Goal: Task Accomplishment & Management: Use online tool/utility

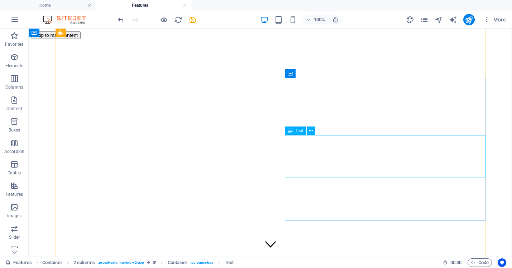
scroll to position [633, 0]
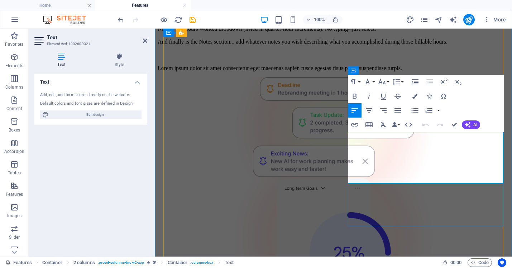
scroll to position [667, 0]
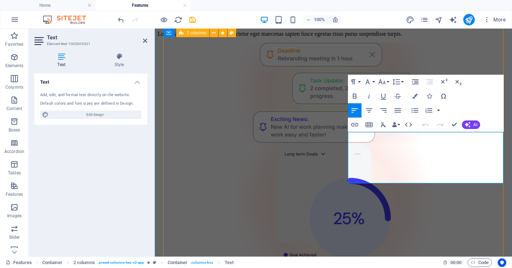
drag, startPoint x: 496, startPoint y: 178, endPoint x: 341, endPoint y: 134, distance: 161.1
click at [341, 134] on div "The Dashboard The dashboard is the home screen, but more importantly, it is als…" at bounding box center [333, 165] width 351 height 911
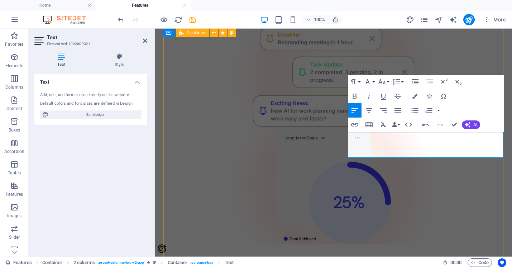
scroll to position [679, 0]
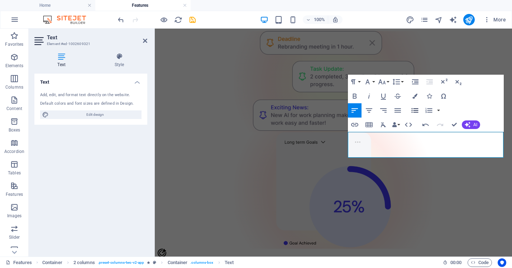
click at [413, 109] on icon "button" at bounding box center [414, 110] width 7 height 5
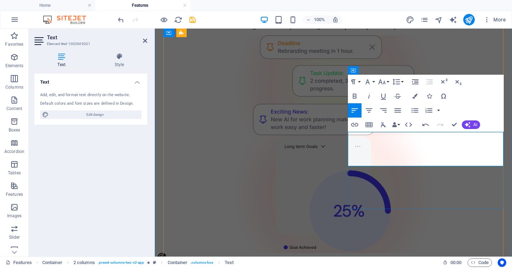
scroll to position [670, 0]
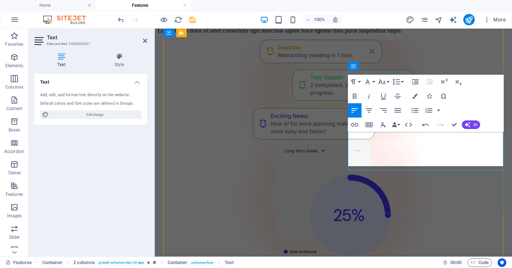
scroll to position [675, 0]
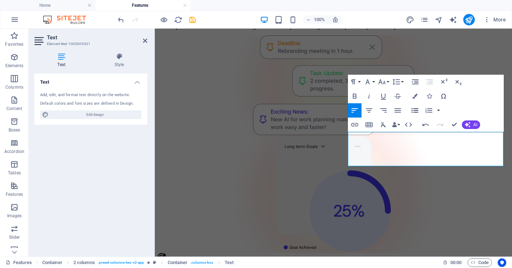
click at [417, 110] on icon "button" at bounding box center [414, 110] width 9 height 9
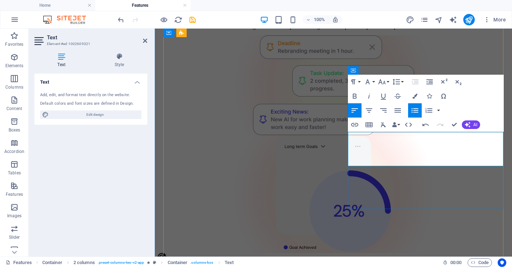
scroll to position [670, 0]
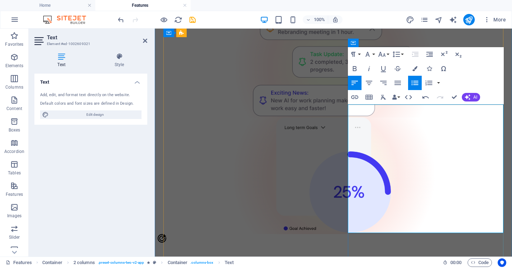
scroll to position [695, 0]
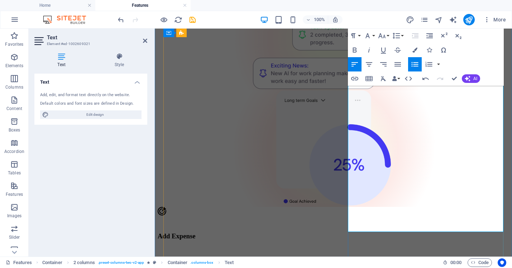
scroll to position [722, 0]
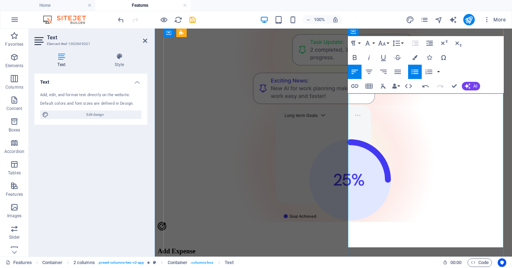
scroll to position [706, 0]
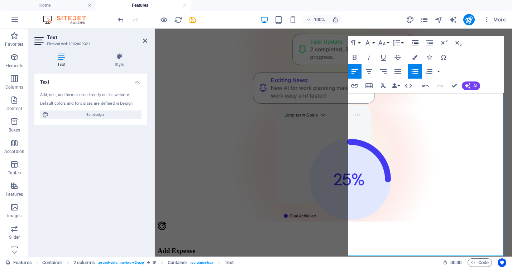
click at [417, 42] on icon "button" at bounding box center [415, 42] width 6 height 5
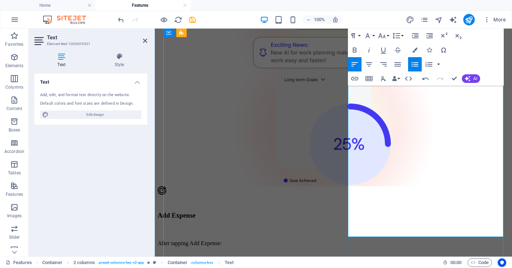
scroll to position [742, 0]
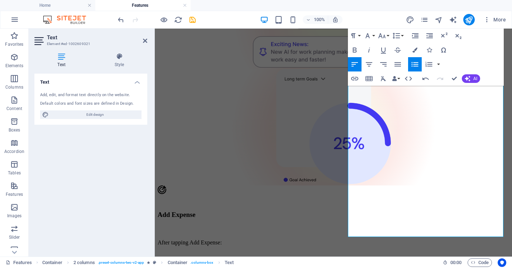
click at [355, 64] on icon "button" at bounding box center [354, 64] width 6 height 4
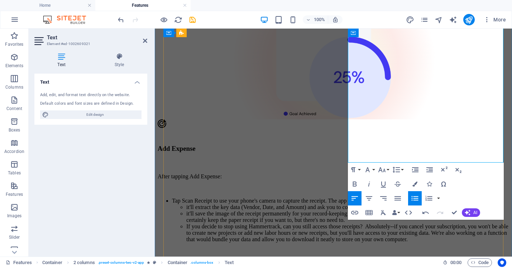
scroll to position [817, 0]
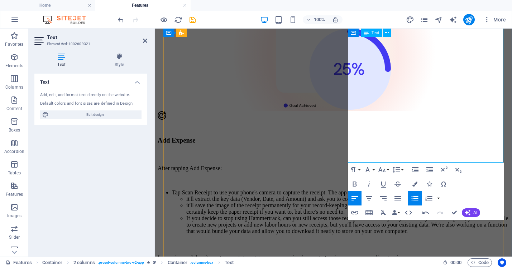
click at [475, 215] on li "If you decide to stop using Hammertrack, can you still access those receipts? A…" at bounding box center [347, 224] width 323 height 19
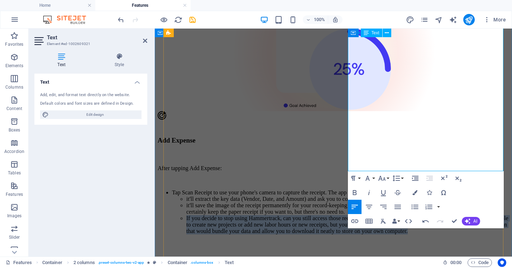
drag, startPoint x: 471, startPoint y: 159, endPoint x: 354, endPoint y: 100, distance: 132.1
click at [354, 190] on ul "Tap Scan Receipt to use your phone's camera to capture the receipt. The app wil…" at bounding box center [333, 212] width 351 height 45
copy li "If you decide to stop using Hammertrack, can you still access those receipts? A…"
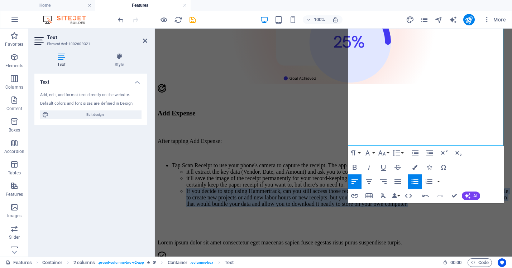
scroll to position [844, 0]
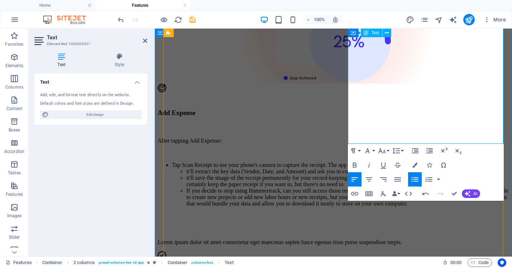
click at [372, 213] on p at bounding box center [333, 216] width 351 height 6
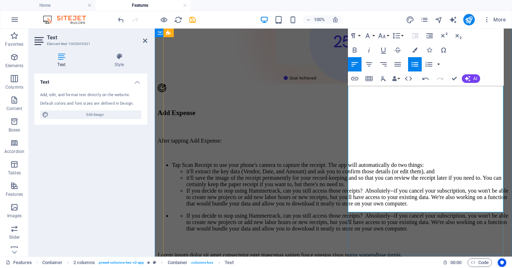
click at [364, 213] on li "If you decide to stop using Hammertrack, can you still access those receipts? A…" at bounding box center [347, 222] width 323 height 19
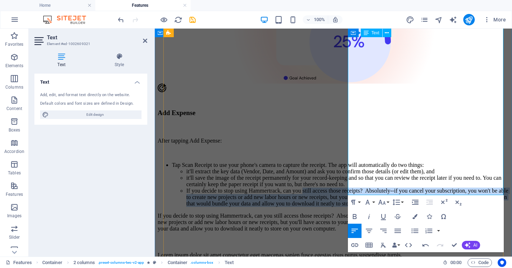
drag, startPoint x: 480, startPoint y: 132, endPoint x: 358, endPoint y: 77, distance: 134.3
click at [358, 169] on ul "it'll extract the key data (Vendor, Date, and Amount) and ask you to confirm th…" at bounding box center [340, 188] width 337 height 39
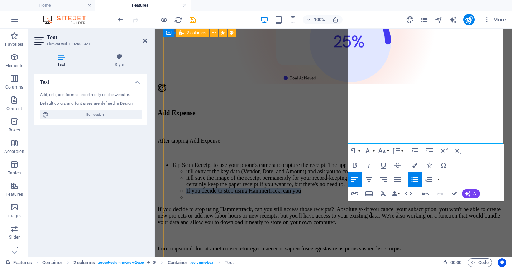
drag, startPoint x: 488, startPoint y: 72, endPoint x: 343, endPoint y: 71, distance: 145.0
click at [343, 71] on div "The Dashboard The dashboard is the home screen, but more importantly, it is als…" at bounding box center [333, 23] width 351 height 980
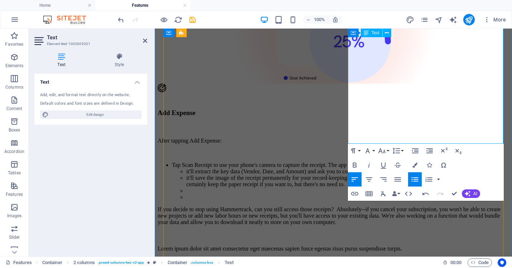
click at [350, 207] on p "If you decide to stop using Hammertrack, can you still access those receipts? A…" at bounding box center [333, 216] width 351 height 19
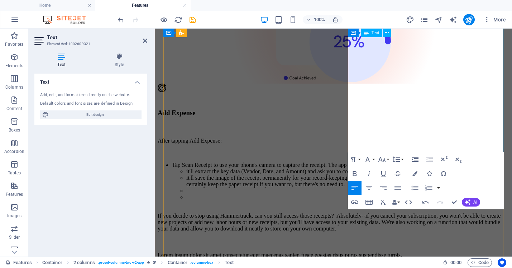
click at [360, 194] on li at bounding box center [347, 197] width 323 height 6
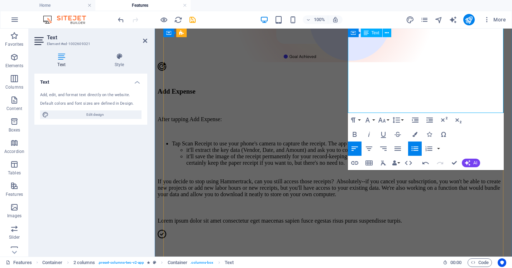
scroll to position [869, 0]
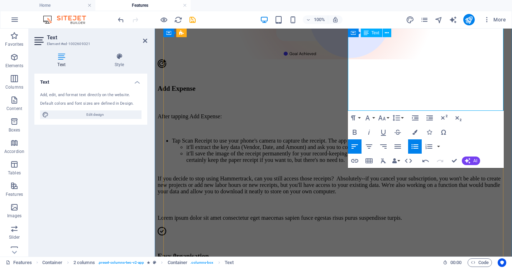
click at [401, 169] on p "If you decide to stop using Hammertrack, can you still access those receipts? A…" at bounding box center [333, 182] width 351 height 26
click at [474, 169] on p "If you decide to stop using Hammertrack, can you still access those receipts? A…" at bounding box center [333, 182] width 351 height 26
click at [404, 169] on p "If you decide to stop using Hammertrack, can you still access those receipts? A…" at bounding box center [333, 182] width 351 height 26
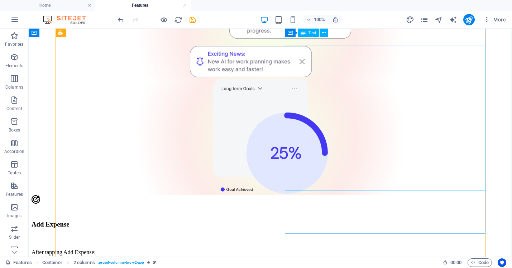
scroll to position [709, 0]
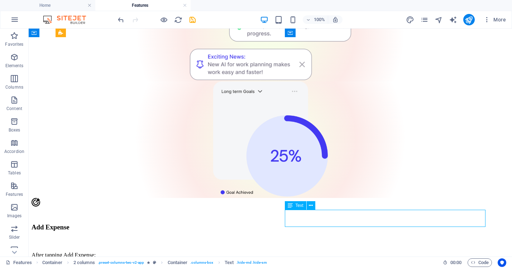
scroll to position [701, 0]
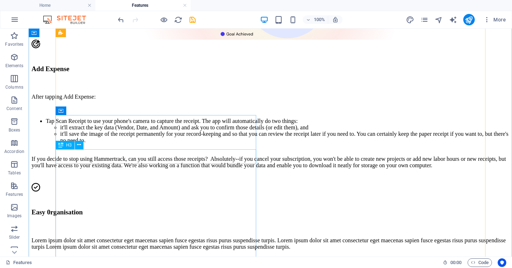
click at [110, 209] on div "Easy 0rganisation" at bounding box center [270, 213] width 477 height 8
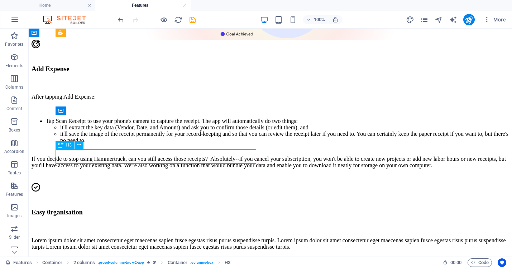
click at [110, 209] on div "Easy 0rganisation" at bounding box center [270, 213] width 477 height 8
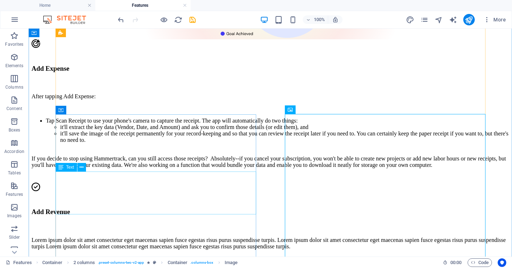
click at [218, 237] on div "Lorem ipsum dolor sit amet consectetur eget maecenas sapien fusce egestas risus…" at bounding box center [270, 243] width 477 height 13
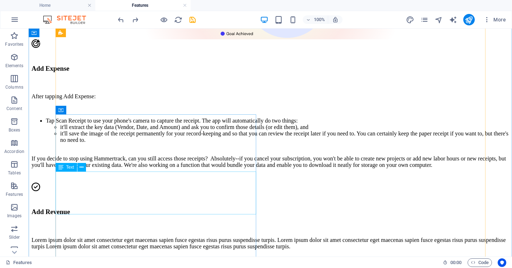
click at [107, 237] on div "Lorem ipsum dolor sit amet consectetur eget maecenas sapien fusce egestas risus…" at bounding box center [270, 243] width 477 height 13
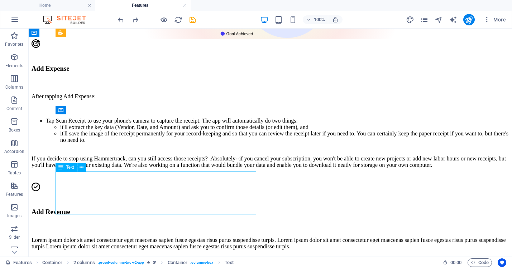
click at [107, 237] on div "Lorem ipsum dolor sit amet consectetur eget maecenas sapien fusce egestas risus…" at bounding box center [270, 243] width 477 height 13
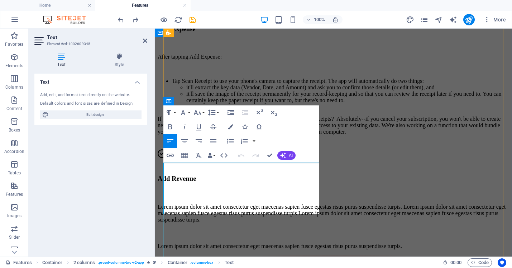
click at [208, 204] on p "Lorem ipsum dolor sit amet consectetur eget maecenas sapien fusce egestas risus…" at bounding box center [333, 213] width 351 height 19
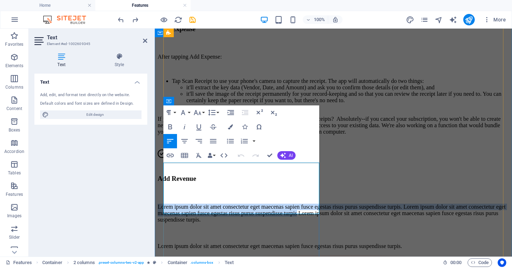
drag, startPoint x: 307, startPoint y: 191, endPoint x: 163, endPoint y: 165, distance: 146.5
click at [163, 204] on p "Lorem ipsum dolor sit amet consectetur eget maecenas sapien fusce egestas risus…" at bounding box center [333, 213] width 351 height 19
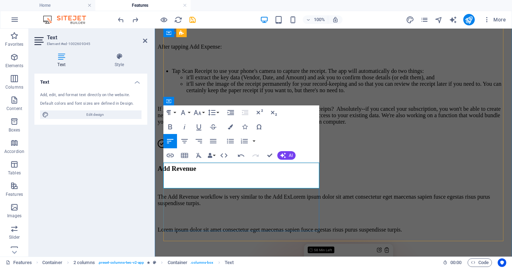
scroll to position [934, 0]
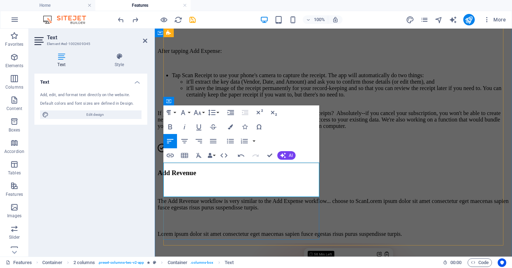
click at [245, 198] on p "The Add Revenue workflow is very similar to the Add Expense workflow... choose …" at bounding box center [333, 204] width 351 height 13
click at [257, 198] on p "The Add Revenue workflow is very similar to the Add Expense workflow... choose …" at bounding box center [333, 204] width 351 height 13
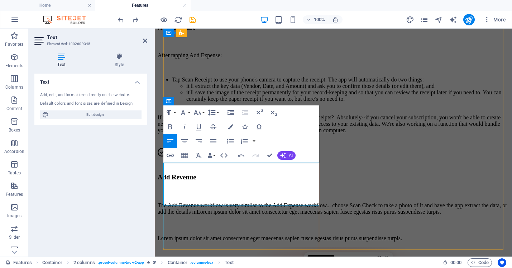
scroll to position [929, 0]
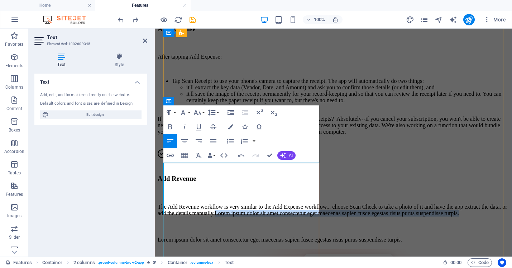
drag, startPoint x: 186, startPoint y: 212, endPoint x: 188, endPoint y: 196, distance: 16.3
click at [188, 204] on p "The Add Revenue workflow is very similar to the Add Expense workflow... choose …" at bounding box center [333, 210] width 351 height 13
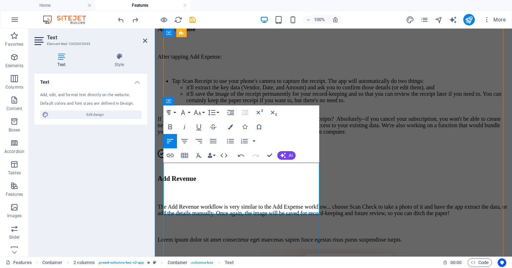
click at [194, 209] on p "The Add Revenue workflow is very similar to the Add Expense workflow... choose …" at bounding box center [333, 210] width 351 height 13
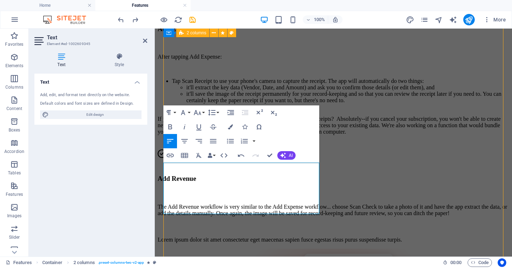
scroll to position [882, 0]
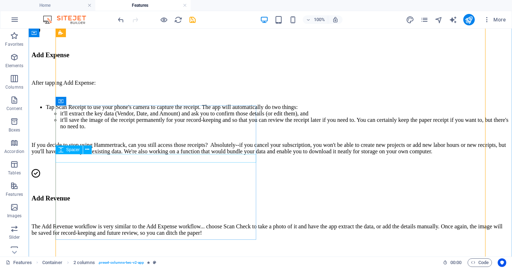
click at [158, 209] on div at bounding box center [270, 213] width 477 height 9
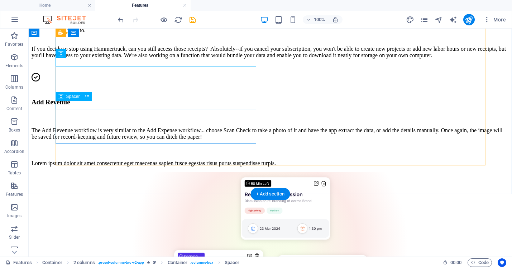
scroll to position [977, 0]
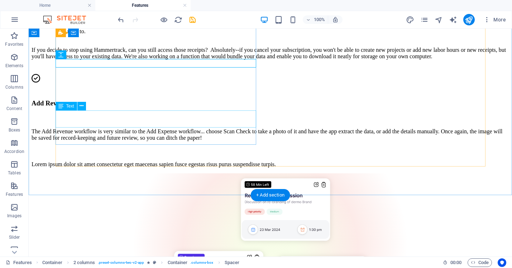
click at [155, 161] on div "Lorem ipsum dolor sit amet consectetur eget maecenas sapien fusce egestas risus…" at bounding box center [270, 164] width 477 height 6
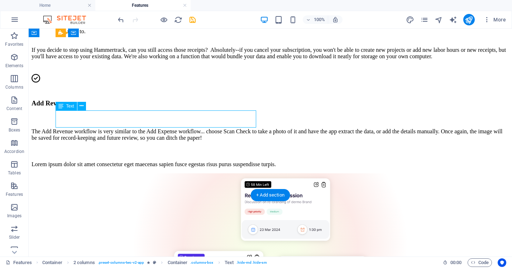
scroll to position [986, 0]
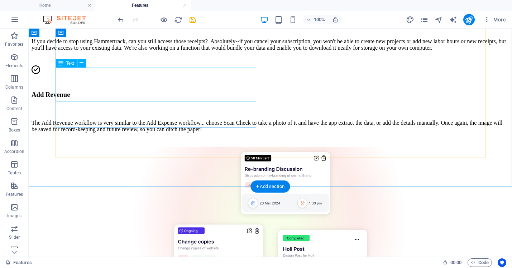
click at [227, 120] on div "The Add Revenue workflow is very similar to the Add Expense workflow... choose …" at bounding box center [270, 126] width 477 height 13
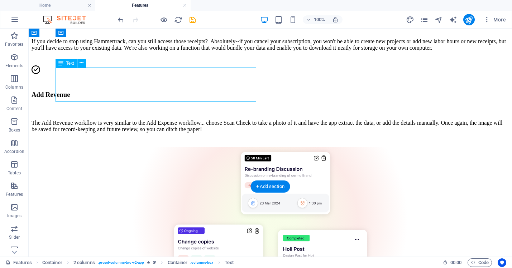
click at [75, 120] on div "The Add Revenue workflow is very similar to the Add Expense workflow... choose …" at bounding box center [270, 126] width 477 height 13
click at [74, 120] on div "The Add Revenue workflow is very similar to the Add Expense workflow... choose …" at bounding box center [270, 126] width 477 height 13
click at [78, 120] on div "The Add Revenue workflow is very similar to the Add Expense workflow... choose …" at bounding box center [270, 126] width 477 height 13
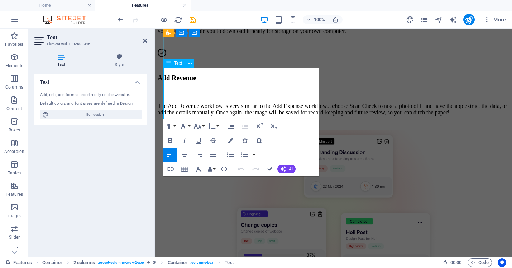
click at [240, 103] on p "The Add Revenue workflow is very similar to the Add Expense workflow... choose …" at bounding box center [333, 109] width 351 height 13
click at [242, 113] on p "The Add Revenue workflow is very similar to the Add Expense workflow... choose …" at bounding box center [333, 109] width 351 height 13
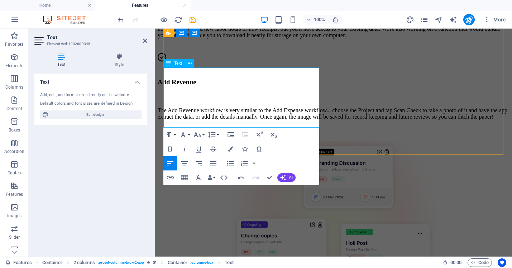
scroll to position [1024, 0]
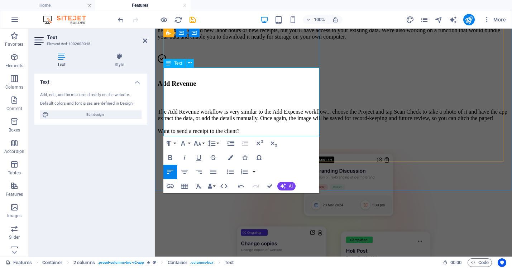
click at [205, 132] on p "The Add Revenue workflow is very similar to the Add Expense workflow... choose …" at bounding box center [333, 122] width 351 height 26
click at [284, 133] on p "The Add Revenue workflow is very similar to the Add Expense workflow... choose …" at bounding box center [333, 122] width 351 height 26
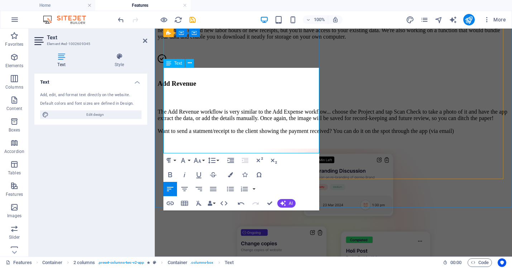
click at [200, 132] on p "The Add Revenue workflow is very similar to the Add Expense workflow... choose …" at bounding box center [333, 122] width 351 height 26
click at [189, 135] on p "The Add Revenue workflow is very similar to the Add Expense workflow... choose …" at bounding box center [333, 122] width 351 height 26
drag, startPoint x: 240, startPoint y: 149, endPoint x: 205, endPoint y: 147, distance: 35.1
click at [205, 135] on p "The Add Revenue workflow is very similar to the Add Expense workflow... choose …" at bounding box center [333, 122] width 351 height 26
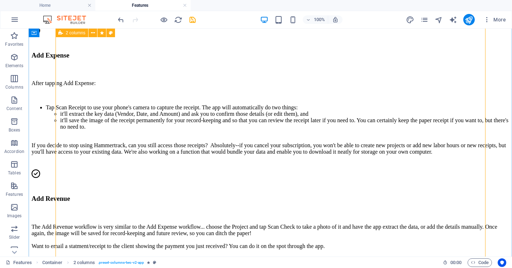
scroll to position [882, 0]
click at [74, 29] on div "2 columns" at bounding box center [71, 33] width 33 height 9
click at [73, 33] on span "2 columns" at bounding box center [76, 33] width 20 height 4
click at [77, 33] on span "2 columns" at bounding box center [76, 33] width 20 height 4
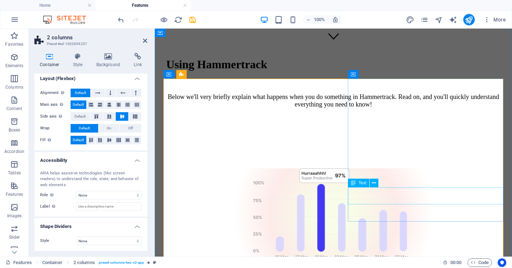
scroll to position [207, 0]
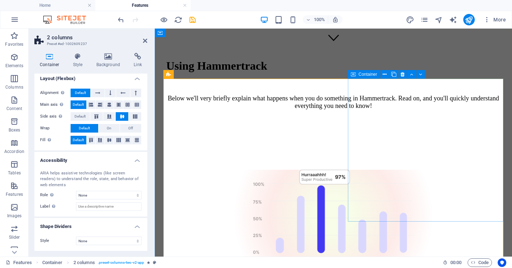
click at [367, 74] on span "Container" at bounding box center [367, 74] width 19 height 4
click at [362, 76] on span "Container" at bounding box center [367, 74] width 19 height 4
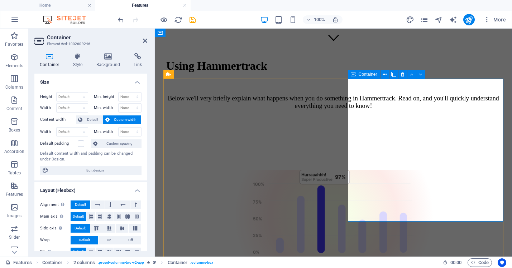
click at [362, 76] on span "Container" at bounding box center [367, 74] width 19 height 4
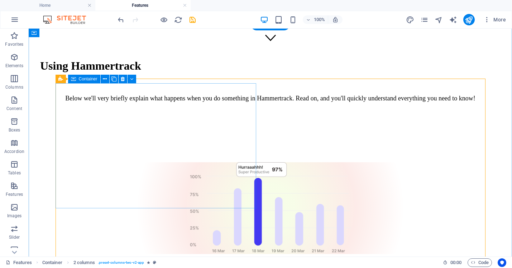
click at [227, 163] on div at bounding box center [270, 209] width 477 height 92
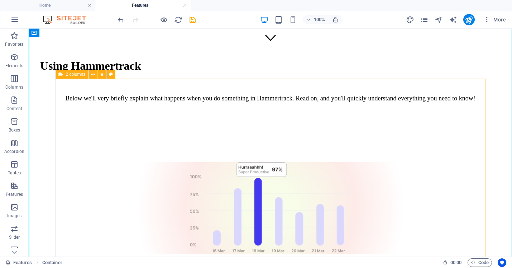
click at [59, 75] on icon at bounding box center [60, 74] width 5 height 9
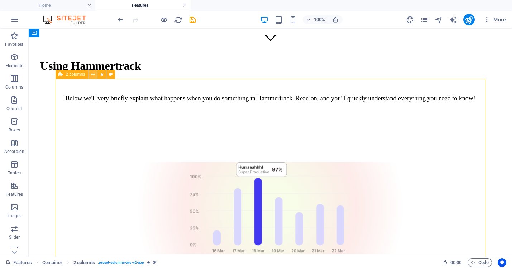
click at [92, 74] on icon at bounding box center [93, 75] width 4 height 8
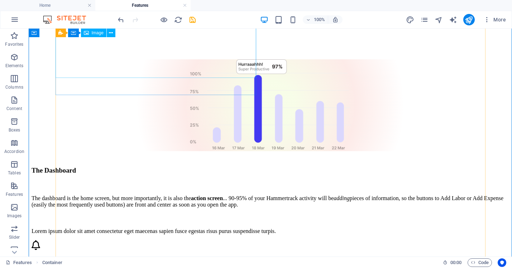
scroll to position [320, 0]
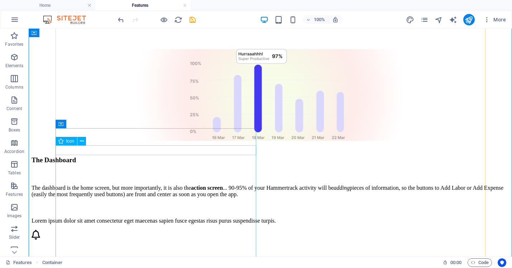
click at [63, 230] on figure at bounding box center [270, 235] width 477 height 11
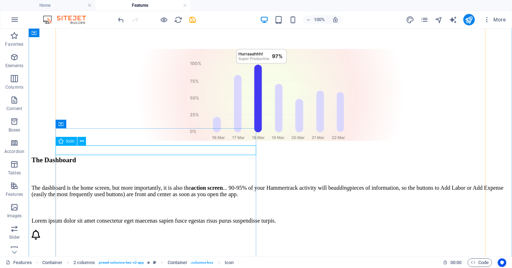
click at [64, 143] on div "Icon" at bounding box center [66, 141] width 22 height 9
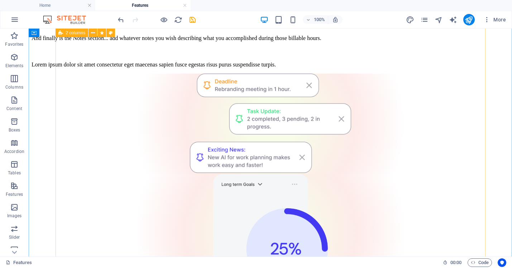
scroll to position [606, 0]
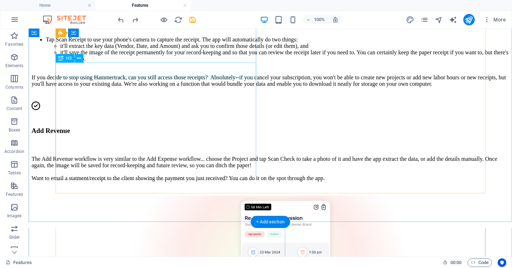
scroll to position [950, 0]
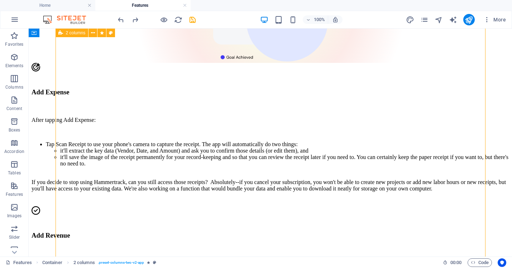
scroll to position [845, 0]
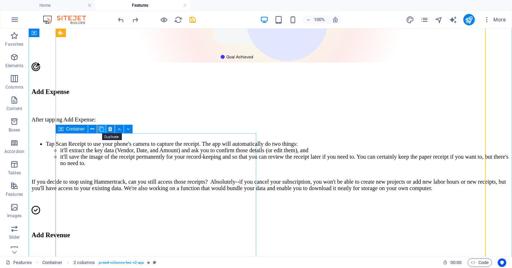
click at [102, 129] on icon at bounding box center [101, 130] width 5 height 8
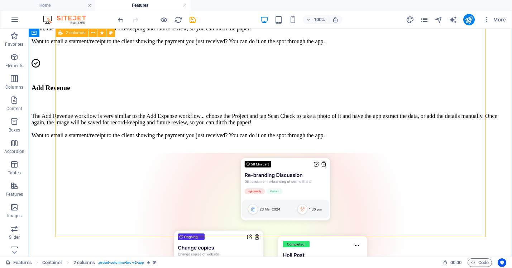
scroll to position [1087, 0]
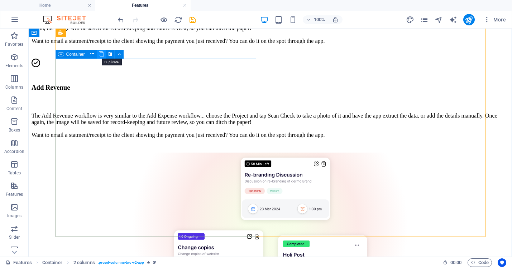
click at [100, 55] on icon at bounding box center [101, 54] width 5 height 8
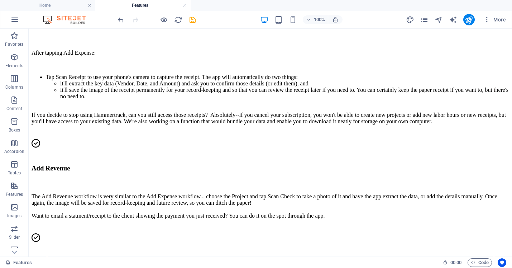
scroll to position [901, 0]
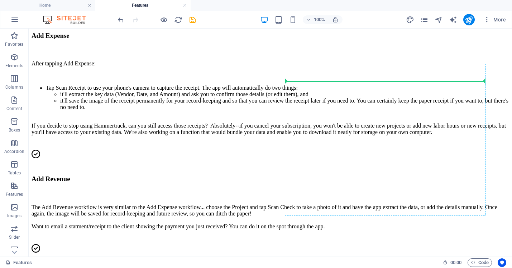
drag, startPoint x: 329, startPoint y: 137, endPoint x: 339, endPoint y: 83, distance: 55.3
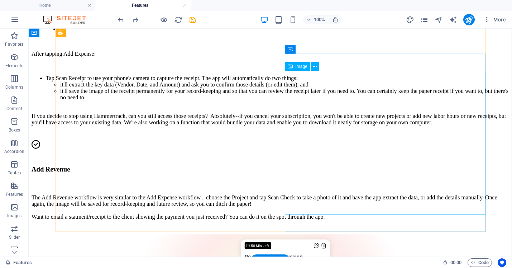
scroll to position [913, 0]
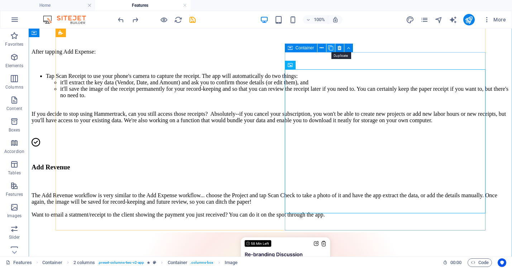
click at [333, 48] on button at bounding box center [330, 48] width 9 height 9
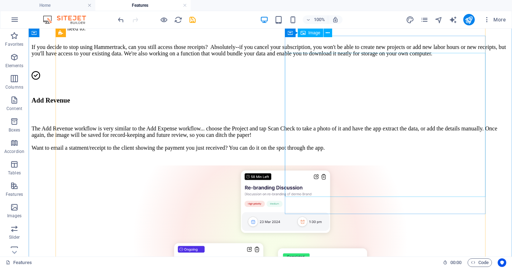
scroll to position [921, 0]
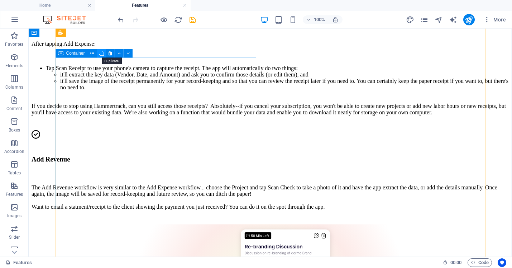
click at [101, 55] on icon at bounding box center [101, 54] width 5 height 8
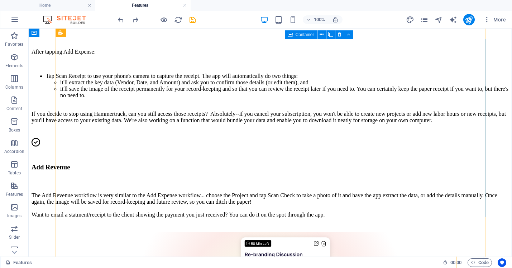
scroll to position [926, 0]
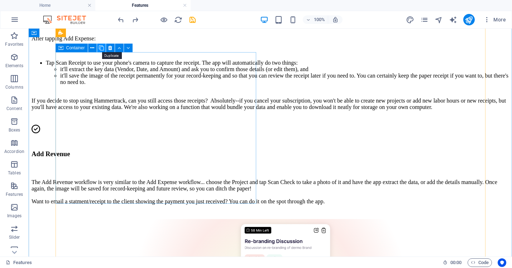
click at [101, 50] on icon at bounding box center [101, 48] width 5 height 8
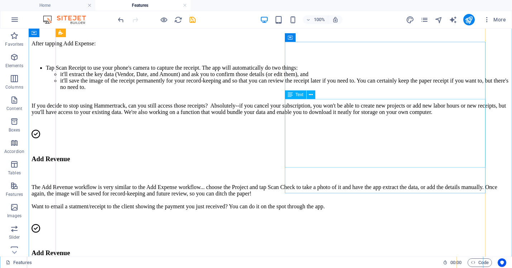
scroll to position [924, 0]
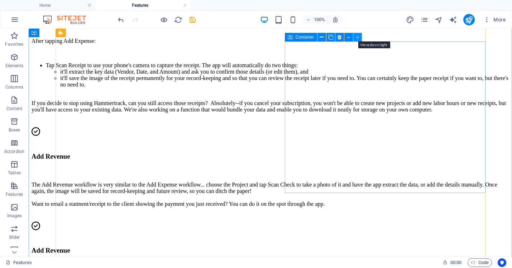
click at [356, 38] on icon at bounding box center [356, 38] width 3 height 8
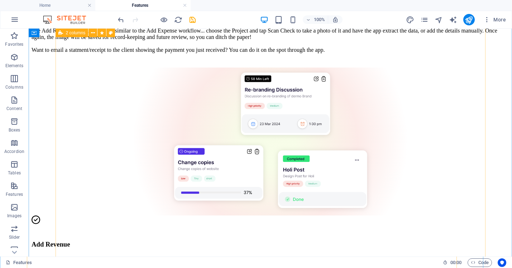
scroll to position [1069, 0]
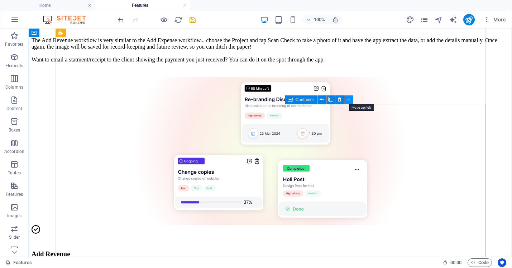
click at [348, 99] on icon at bounding box center [348, 100] width 3 height 8
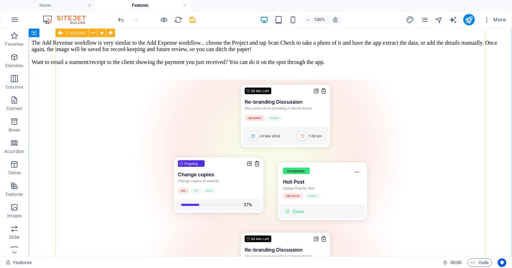
scroll to position [1079, 0]
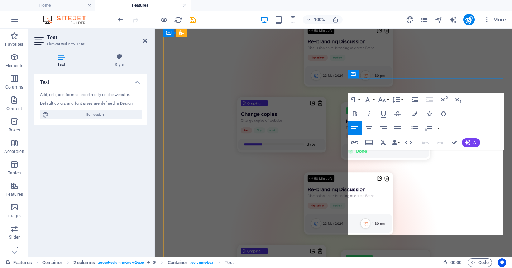
drag, startPoint x: 417, startPoint y: 198, endPoint x: 371, endPoint y: 152, distance: 64.8
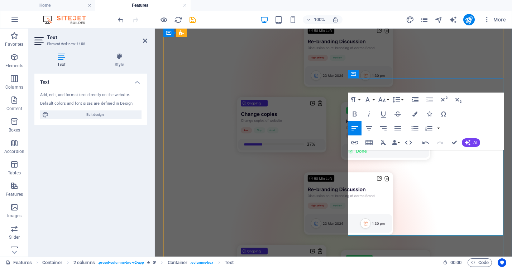
drag, startPoint x: 398, startPoint y: 233, endPoint x: 339, endPoint y: 210, distance: 63.8
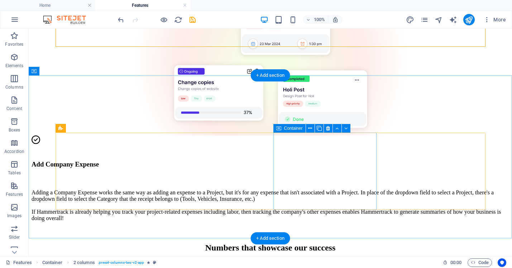
scroll to position [1302, 0]
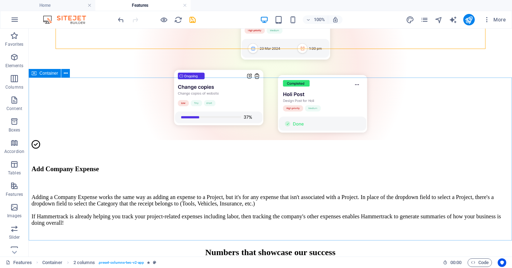
click at [50, 75] on span "Container" at bounding box center [48, 73] width 19 height 4
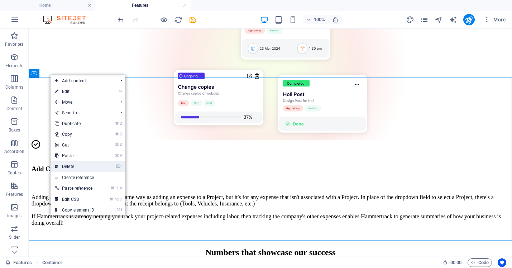
click at [66, 163] on link "⌦ Delete" at bounding box center [74, 166] width 48 height 11
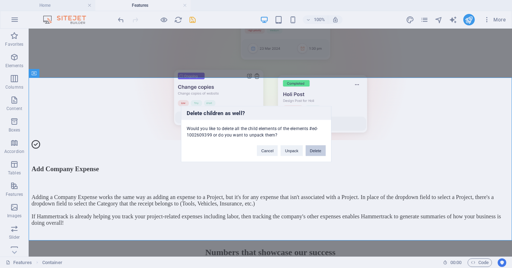
click at [315, 150] on button "Delete" at bounding box center [315, 151] width 20 height 11
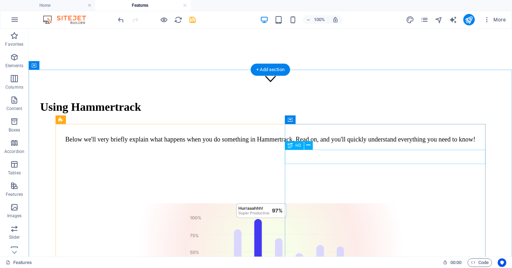
scroll to position [153, 0]
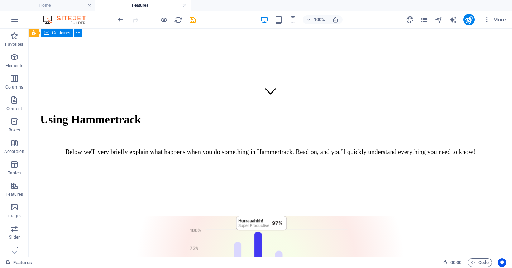
click at [62, 34] on span "Container" at bounding box center [61, 33] width 19 height 4
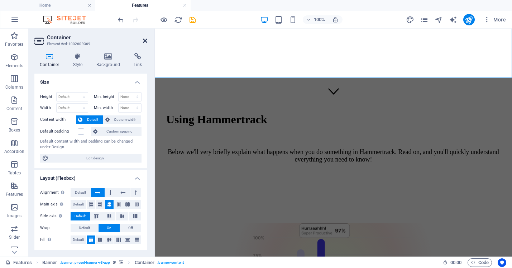
click at [145, 41] on icon at bounding box center [145, 41] width 4 height 6
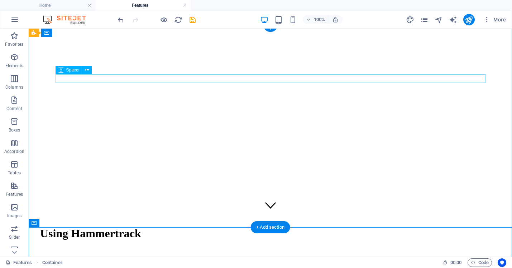
scroll to position [0, 0]
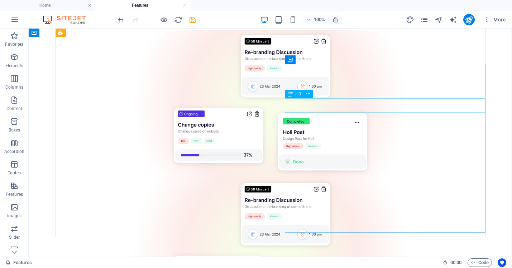
scroll to position [1109, 0]
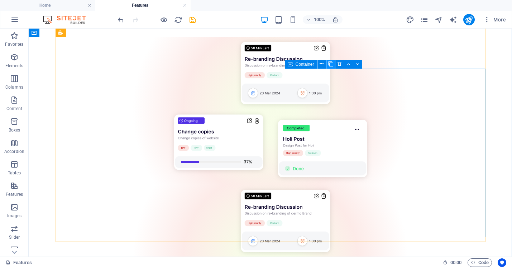
click at [331, 65] on icon at bounding box center [330, 64] width 5 height 8
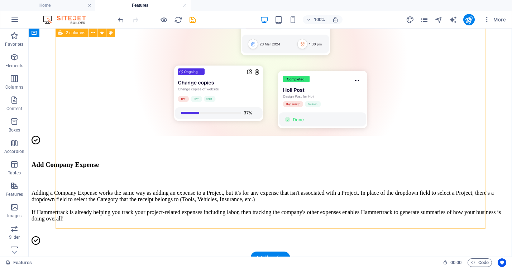
scroll to position [1322, 0]
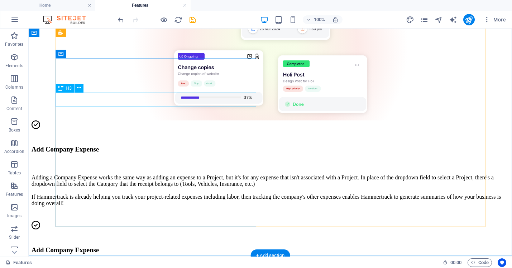
click at [165, 247] on div "Add Company Expense" at bounding box center [270, 251] width 477 height 8
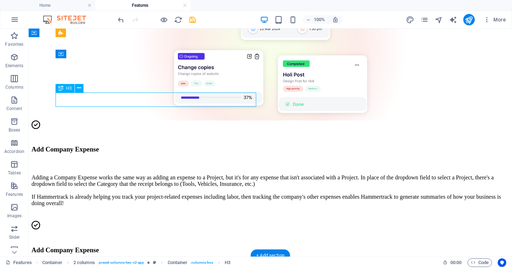
click at [165, 247] on div "Add Company Expense" at bounding box center [270, 251] width 477 height 8
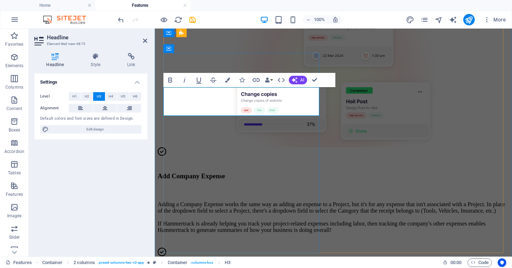
scroll to position [1408, 0]
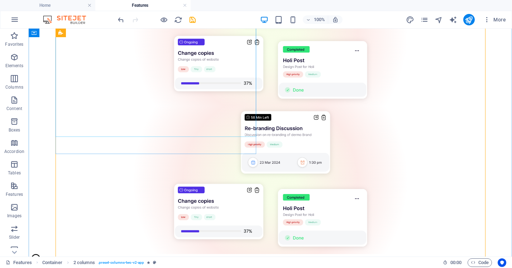
scroll to position [1207, 0]
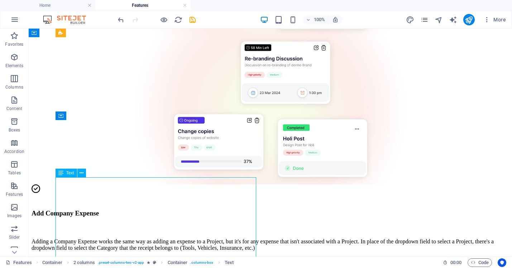
scroll to position [1261, 0]
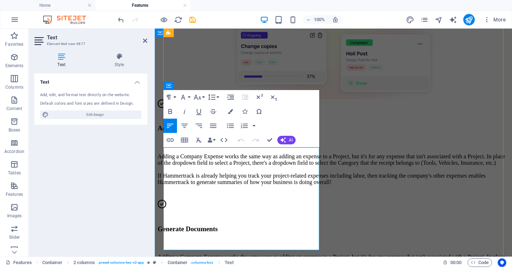
scroll to position [1372, 0]
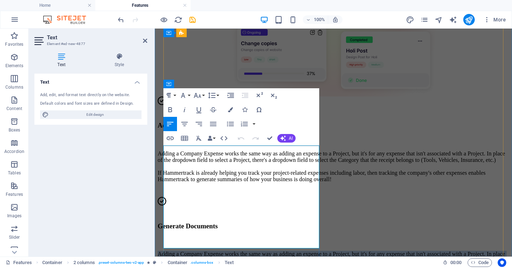
drag, startPoint x: 199, startPoint y: 242, endPoint x: 163, endPoint y: 146, distance: 102.5
click at [163, 251] on p "Adding a Company Expense works the same way as adding an expense to a Project, …" at bounding box center [333, 267] width 351 height 32
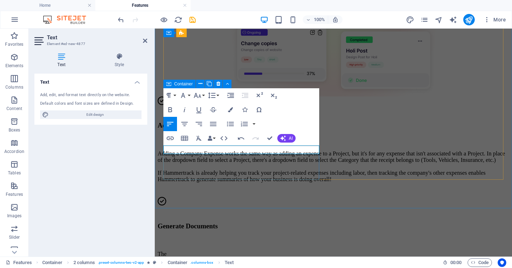
click at [215, 197] on div "Generate Documents ​The" at bounding box center [333, 234] width 351 height 75
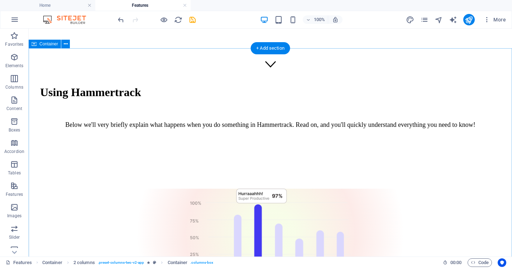
scroll to position [184, 0]
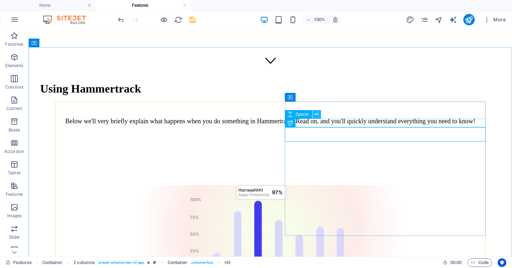
click at [318, 115] on button at bounding box center [316, 114] width 9 height 9
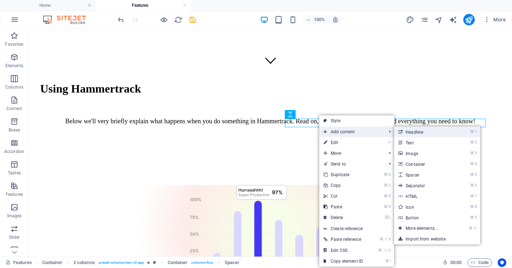
click at [415, 133] on link "⌘ 1 Headline" at bounding box center [423, 132] width 59 height 11
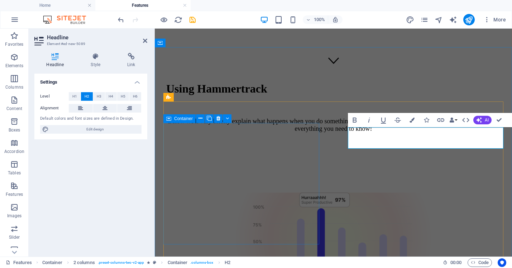
click at [314, 193] on div at bounding box center [333, 239] width 351 height 92
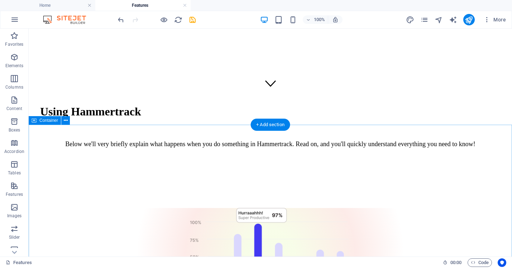
scroll to position [174, 0]
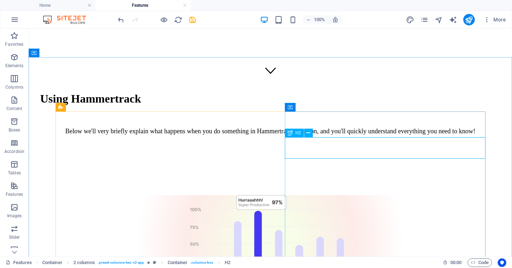
click at [293, 131] on div "H2" at bounding box center [294, 133] width 19 height 9
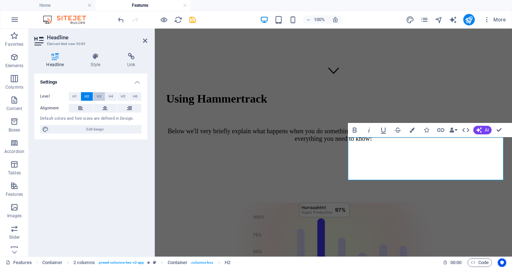
click at [97, 95] on span "H3" at bounding box center [99, 96] width 5 height 9
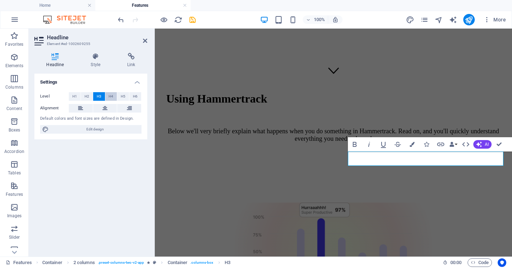
click at [112, 93] on span "H4" at bounding box center [110, 96] width 5 height 9
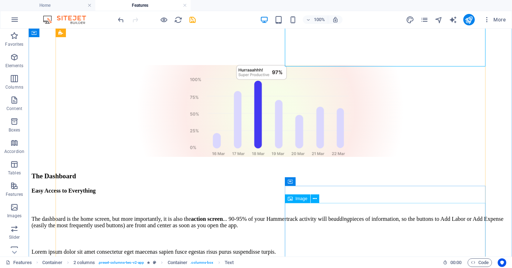
scroll to position [352, 0]
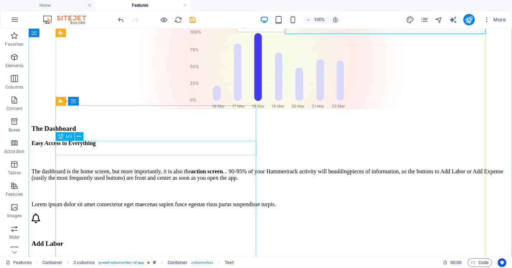
click at [112, 240] on div "Add Labor" at bounding box center [270, 244] width 477 height 8
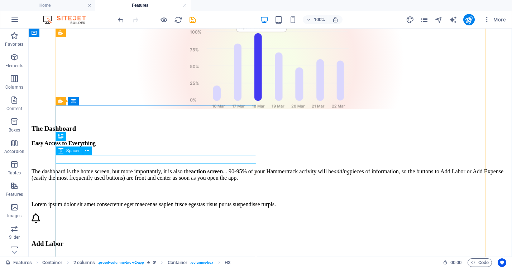
click at [112, 255] on div at bounding box center [270, 259] width 477 height 9
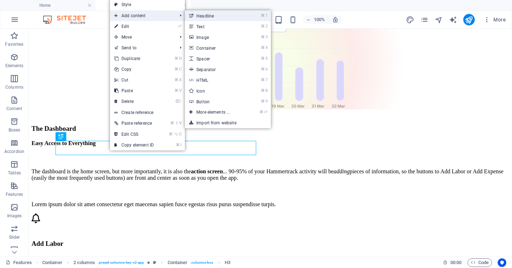
click at [209, 16] on link "⌘ 1 Headline" at bounding box center [214, 15] width 59 height 11
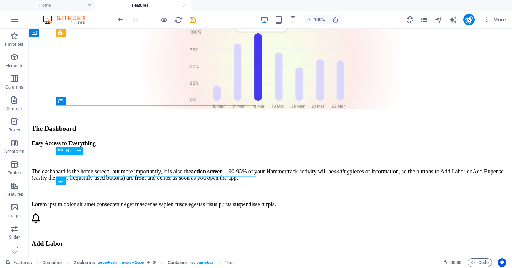
click at [130, 255] on div "New headline" at bounding box center [270, 260] width 477 height 10
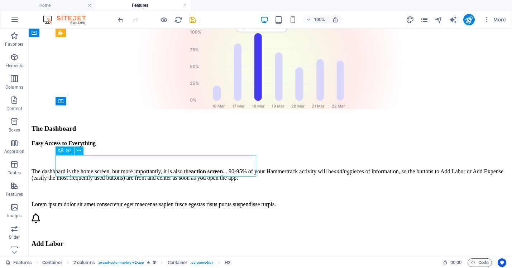
click at [130, 255] on div "New headline" at bounding box center [270, 260] width 477 height 10
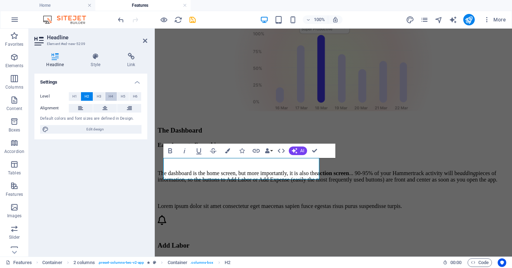
click at [112, 97] on span "H4" at bounding box center [110, 96] width 5 height 9
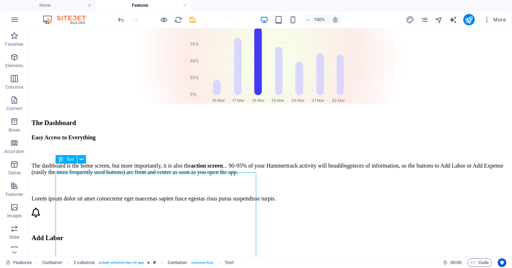
scroll to position [352, 0]
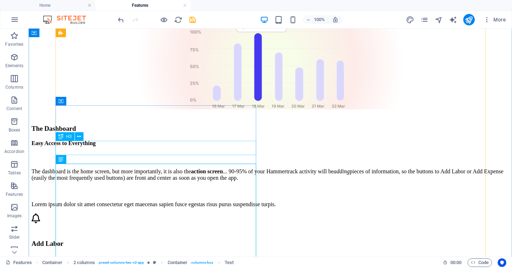
click at [121, 240] on div "Add Labor" at bounding box center [270, 244] width 477 height 8
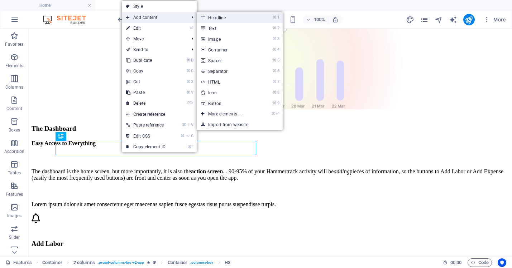
click at [213, 17] on link "⌘ 1 Headline" at bounding box center [226, 17] width 59 height 11
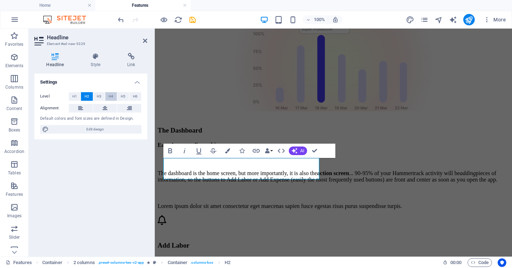
click at [111, 97] on span "H4" at bounding box center [110, 96] width 5 height 9
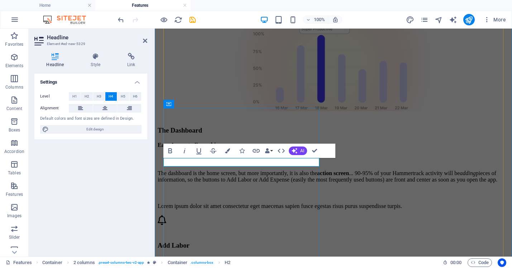
click at [211, 258] on h4 "New headline" at bounding box center [333, 261] width 351 height 6
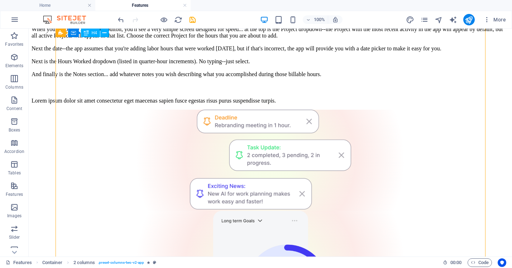
scroll to position [613, 0]
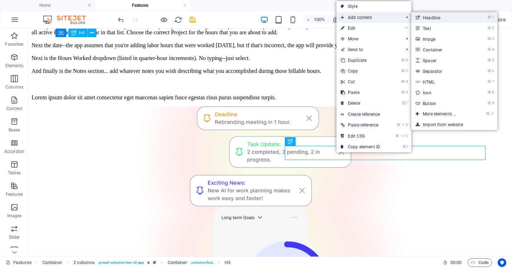
click at [430, 16] on link "⌘ 1 Headline" at bounding box center [440, 17] width 59 height 11
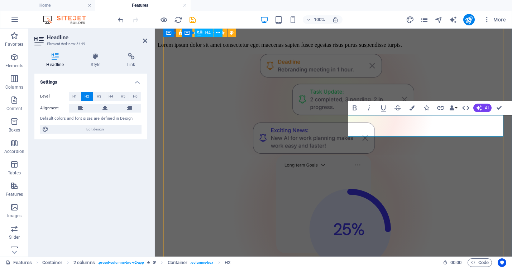
scroll to position [693, 0]
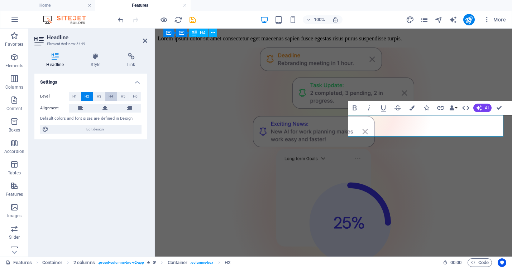
click at [112, 97] on span "H4" at bounding box center [110, 96] width 5 height 9
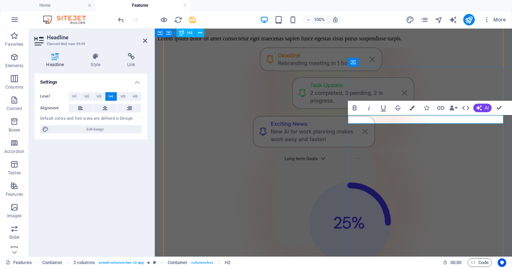
click at [315, 149] on figure at bounding box center [333, 207] width 351 height 117
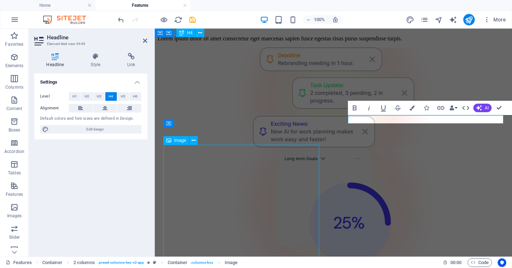
scroll to position [684, 0]
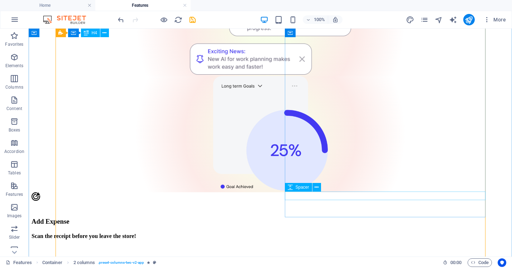
scroll to position [748, 0]
